Goal: Navigation & Orientation: Find specific page/section

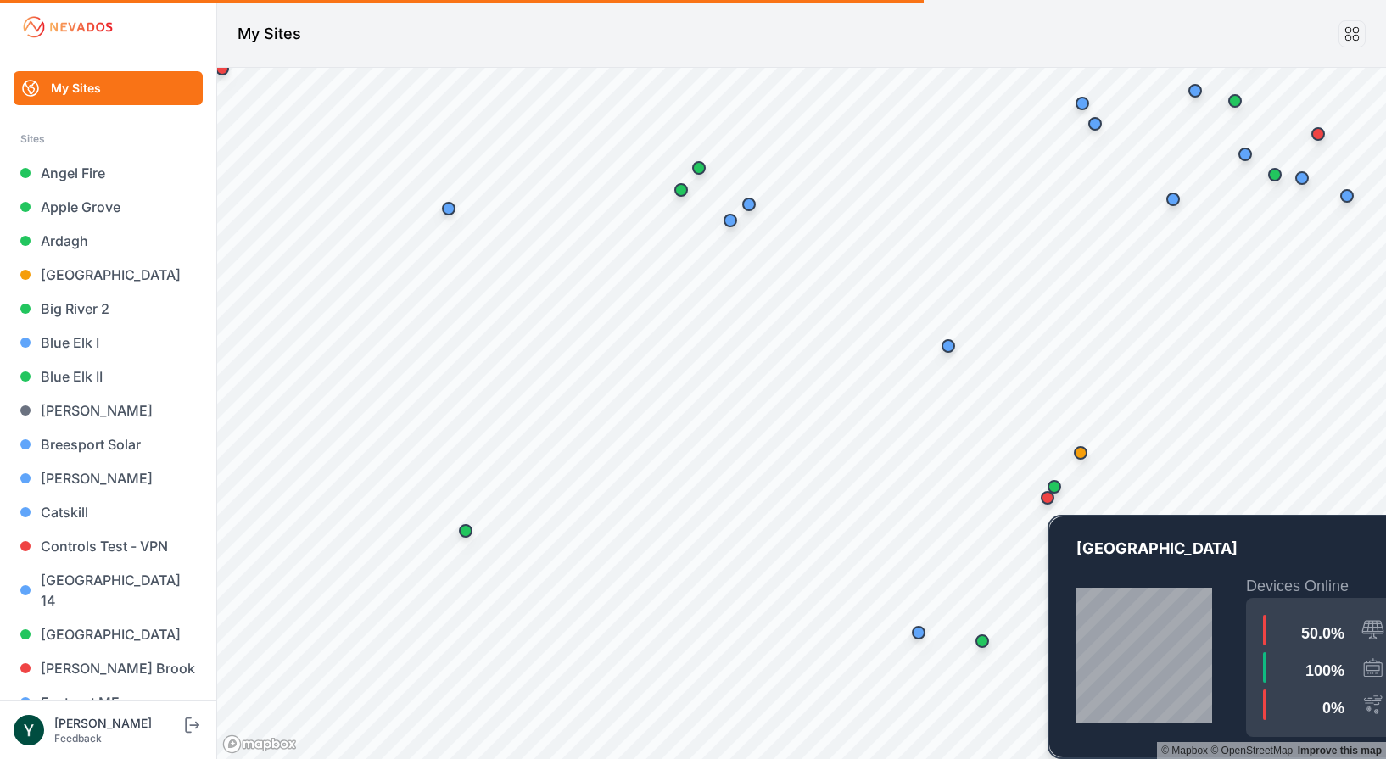
click at [1061, 484] on div "Map marker" at bounding box center [1048, 498] width 34 height 34
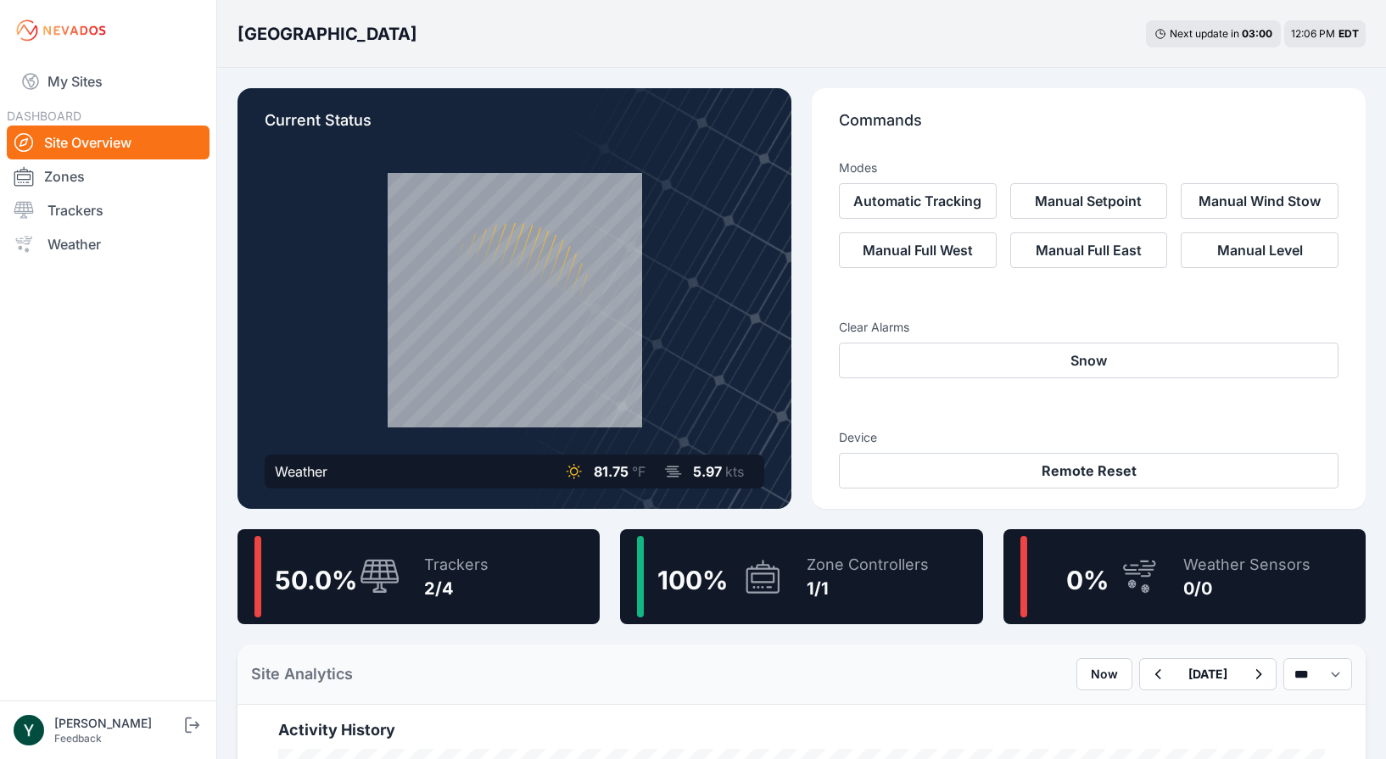
click at [470, 593] on div "2/4" at bounding box center [456, 589] width 64 height 24
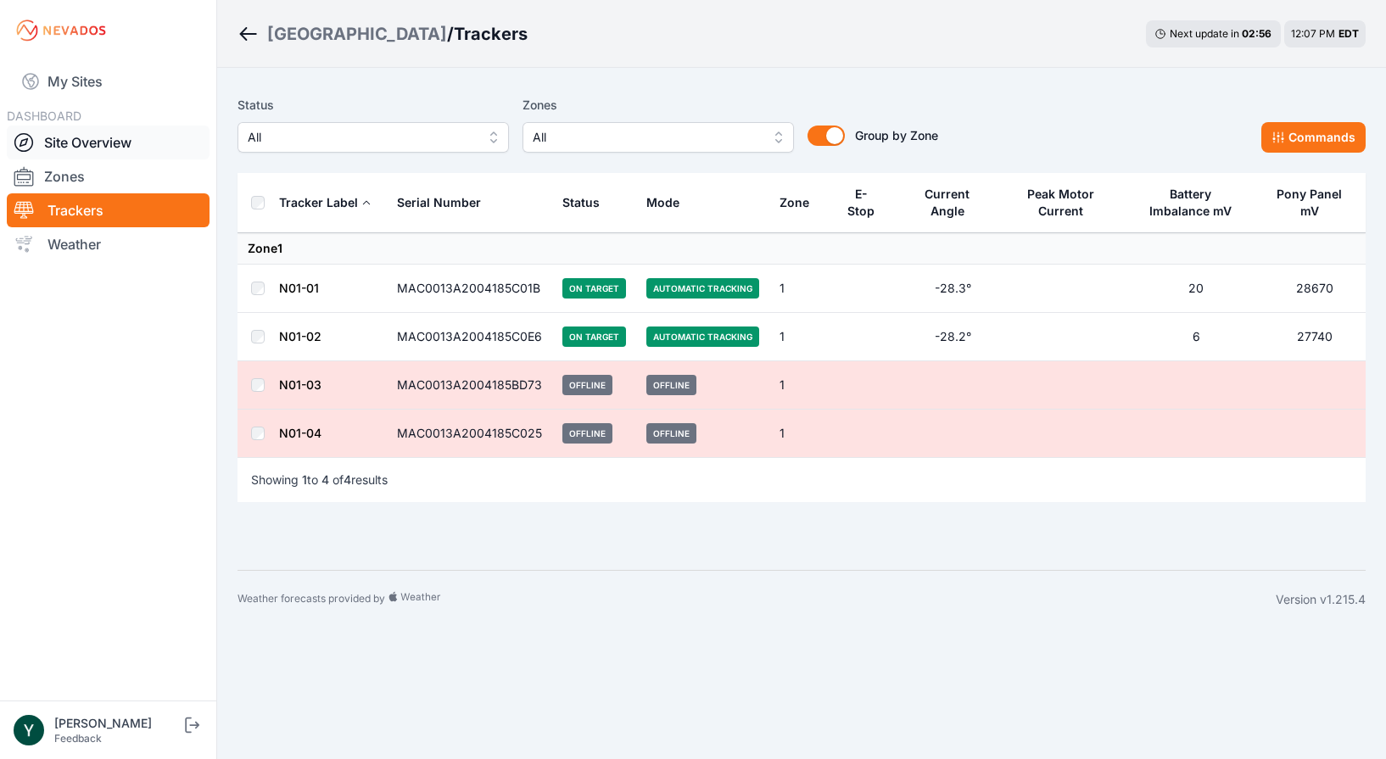
click at [118, 140] on link "Site Overview" at bounding box center [108, 143] width 203 height 34
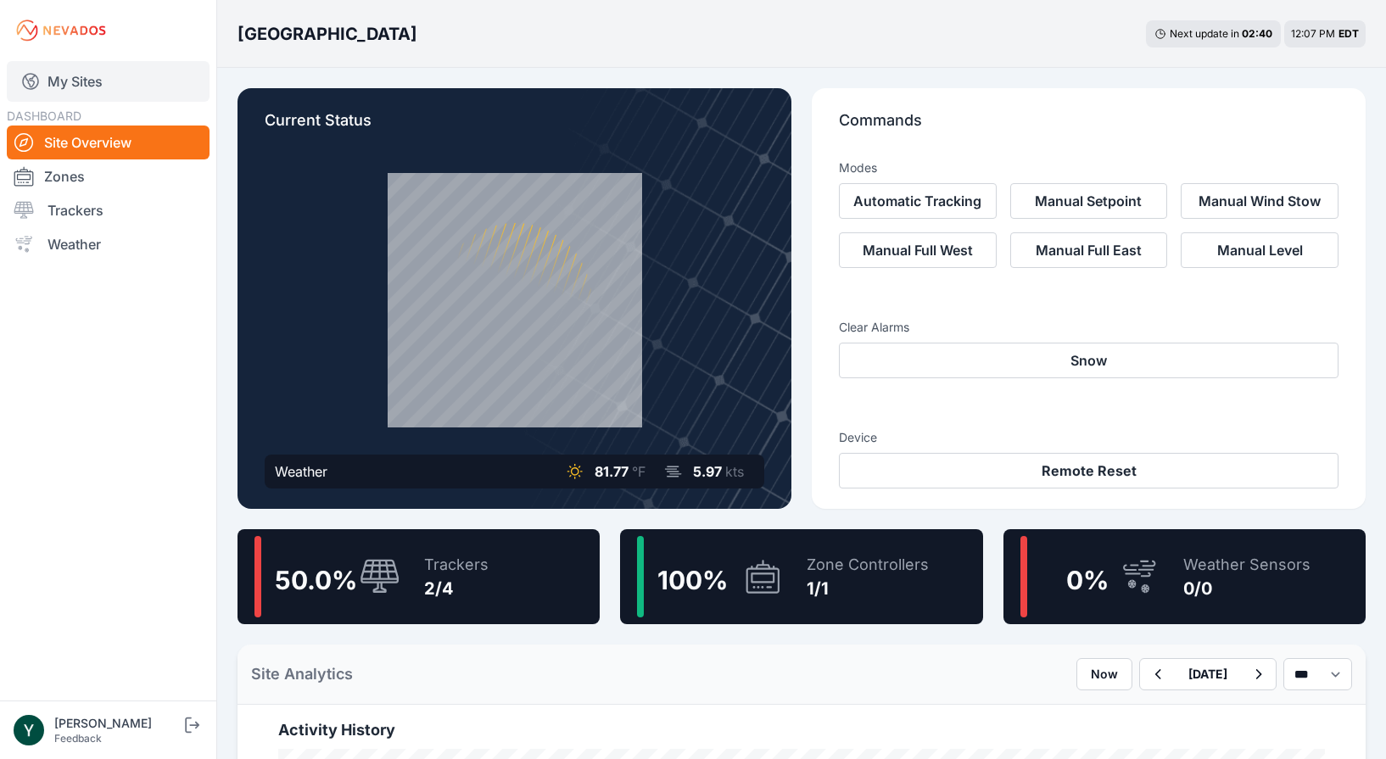
click at [89, 77] on link "My Sites" at bounding box center [108, 81] width 203 height 41
